Goal: Task Accomplishment & Management: Manage account settings

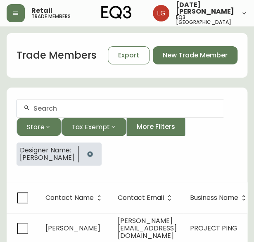
click at [43, 111] on input "text" at bounding box center [124, 109] width 183 height 8
click at [93, 151] on icon "button" at bounding box center [90, 154] width 7 height 7
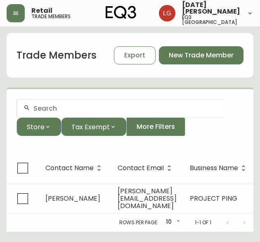
click at [62, 112] on input "text" at bounding box center [124, 109] width 183 height 8
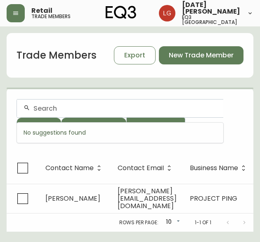
paste input "[PERSON_NAME]"
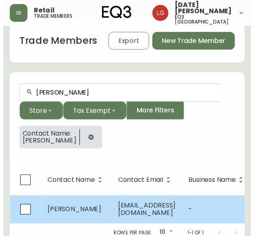
scroll to position [25, 0]
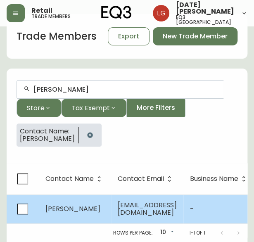
type input "[PERSON_NAME]"
click at [129, 197] on td "[EMAIL_ADDRESS][DOMAIN_NAME]" at bounding box center [147, 209] width 72 height 29
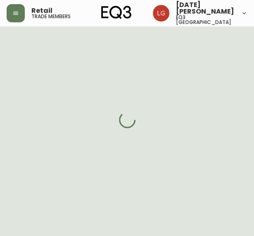
select select "BC"
select select "CA"
select select "CA_EN"
select select "Other"
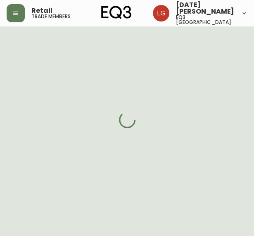
select select "false"
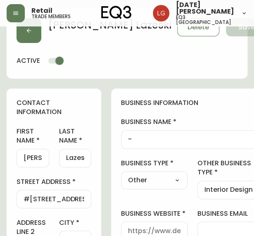
type input "EQ3 [GEOGRAPHIC_DATA]"
select select "cjw10z96p001r6gs00juufhhe"
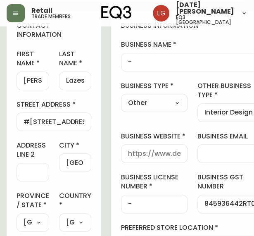
scroll to position [25, 0]
